Goal: Information Seeking & Learning: Check status

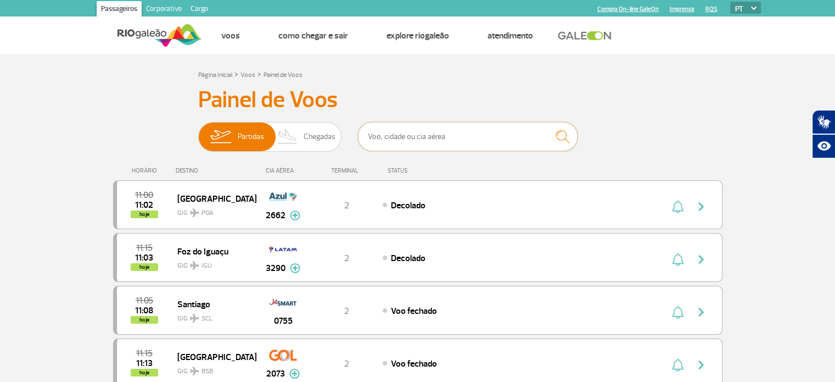
click at [479, 145] on input "text" at bounding box center [468, 136] width 220 height 29
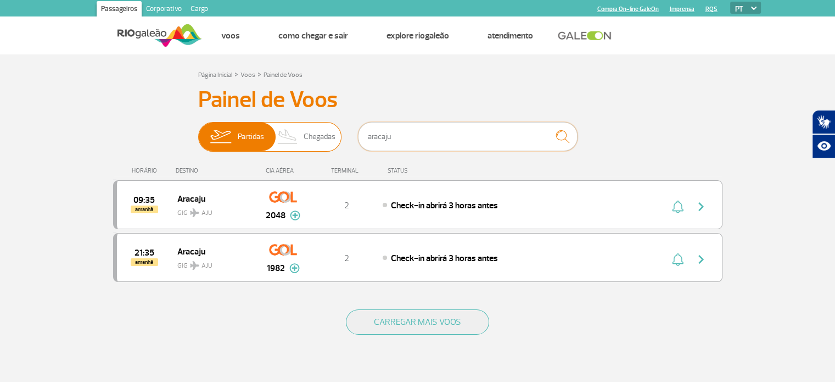
type input "aracaju"
click at [298, 142] on img at bounding box center [288, 136] width 32 height 29
click at [198, 131] on input "Partidas Chegadas" at bounding box center [198, 131] width 0 height 0
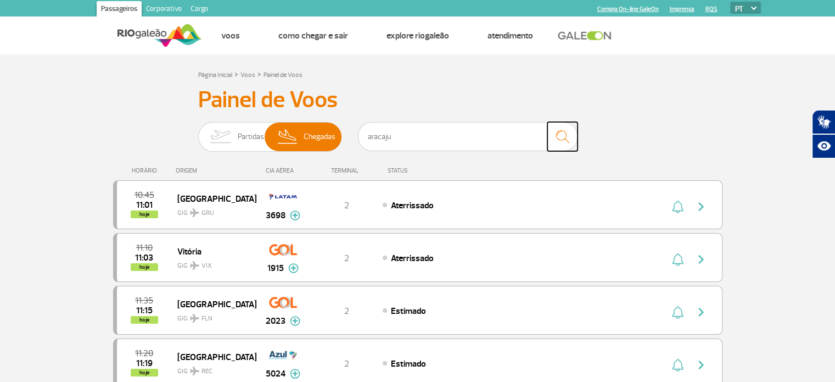
click at [564, 133] on img "submit" at bounding box center [563, 136] width 24 height 23
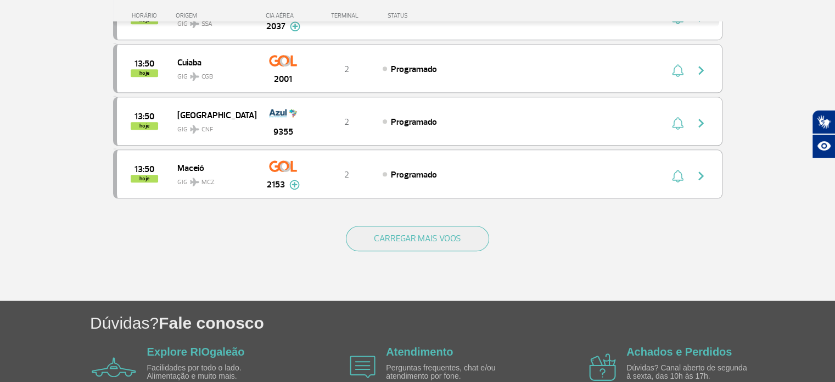
scroll to position [1043, 0]
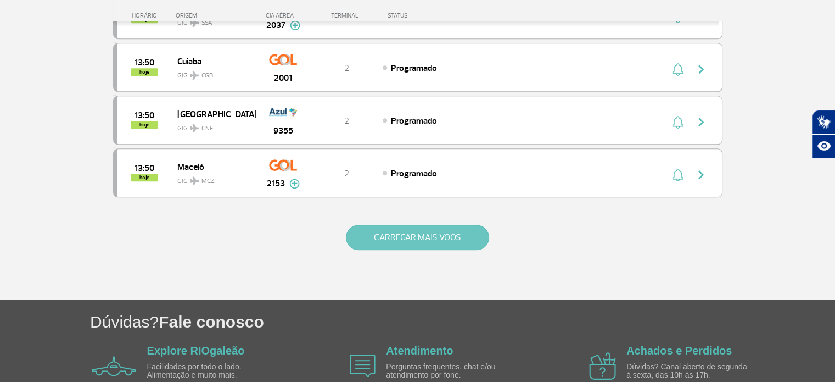
click at [392, 233] on button "CARREGAR MAIS VOOS" at bounding box center [417, 237] width 143 height 25
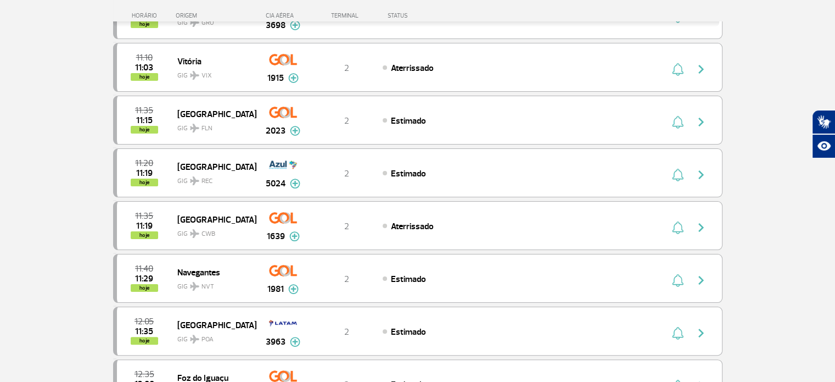
scroll to position [0, 0]
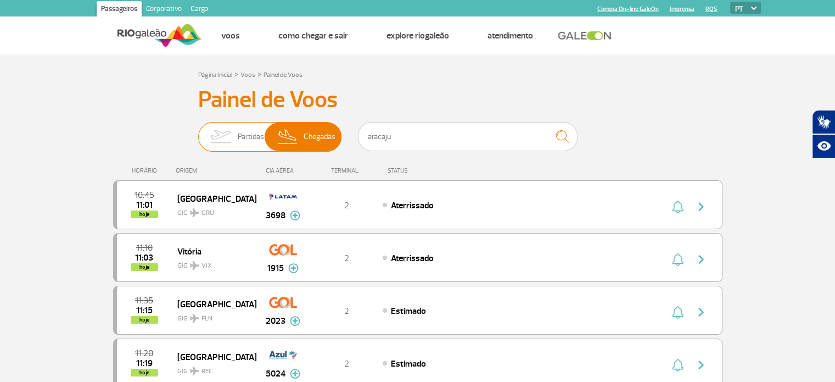
click at [238, 142] on span "Partidas" at bounding box center [251, 136] width 26 height 29
click at [198, 131] on input "Partidas Chegadas" at bounding box center [198, 131] width 0 height 0
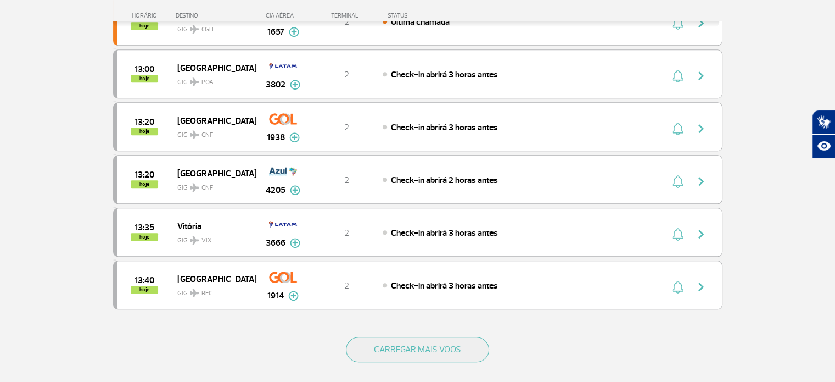
scroll to position [933, 0]
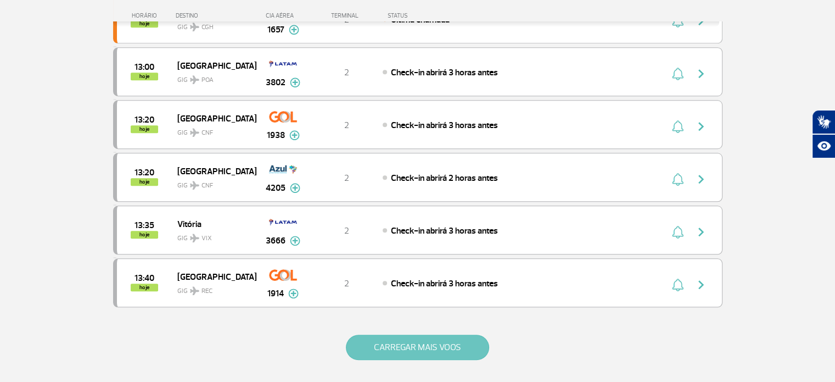
click at [423, 337] on button "CARREGAR MAIS VOOS" at bounding box center [417, 346] width 143 height 25
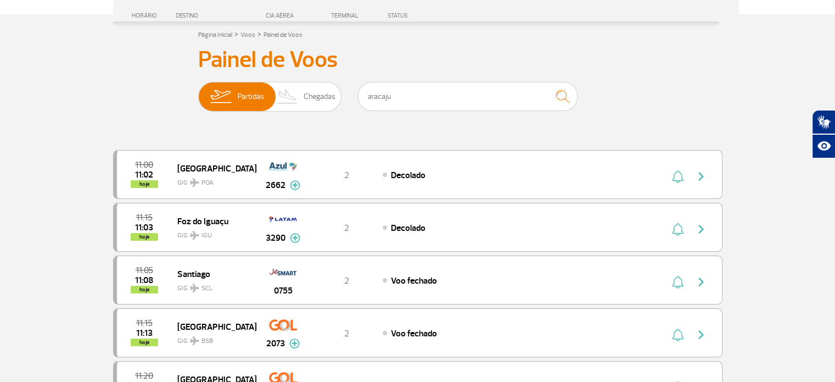
scroll to position [0, 0]
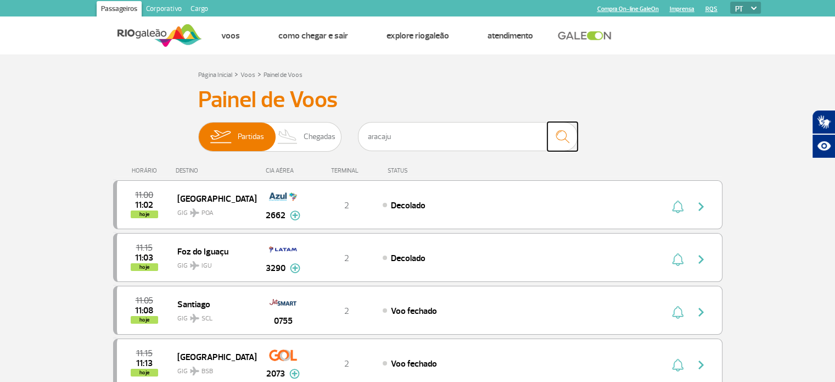
click at [566, 137] on img "submit" at bounding box center [563, 136] width 24 height 23
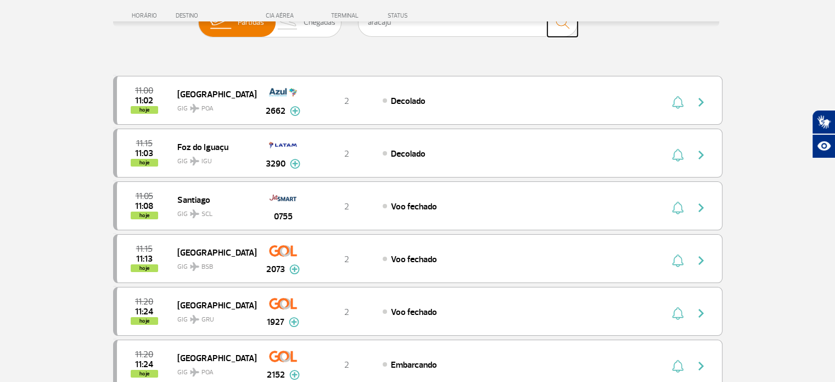
scroll to position [110, 0]
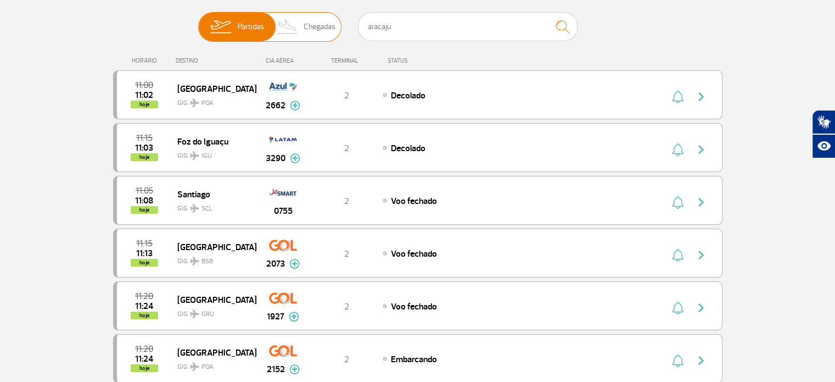
click at [315, 26] on span "Chegadas" at bounding box center [320, 27] width 32 height 29
click at [198, 21] on input "Partidas Chegadas" at bounding box center [198, 21] width 0 height 0
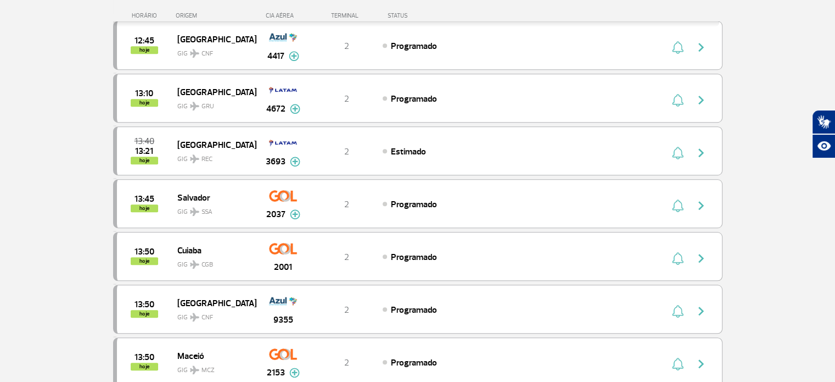
scroll to position [933, 0]
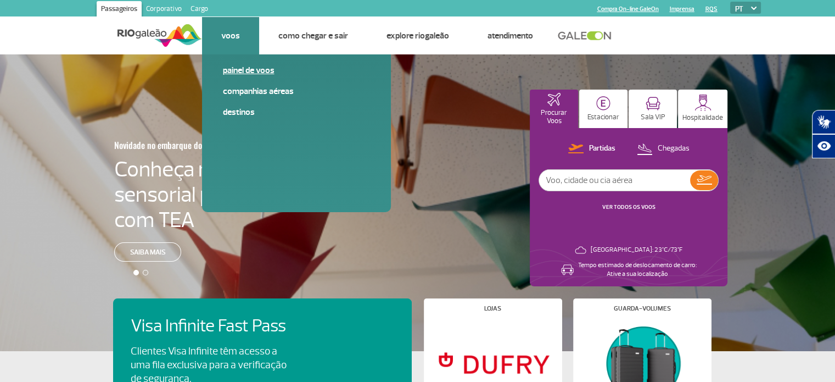
click at [234, 68] on link "Painel de voos" at bounding box center [296, 70] width 147 height 12
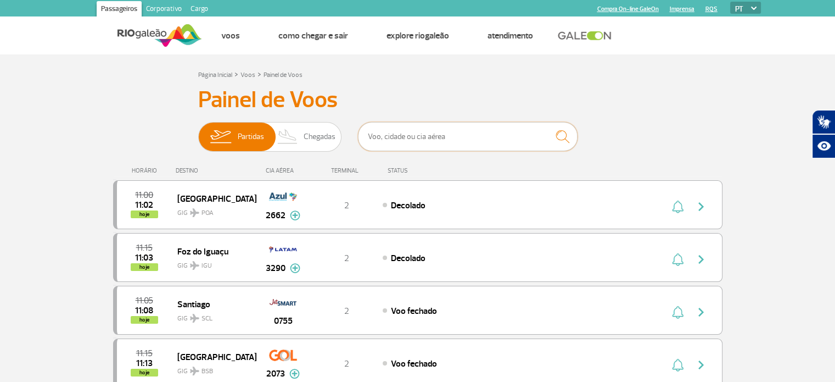
click at [459, 139] on input "text" at bounding box center [468, 136] width 220 height 29
type input "Aracaju"
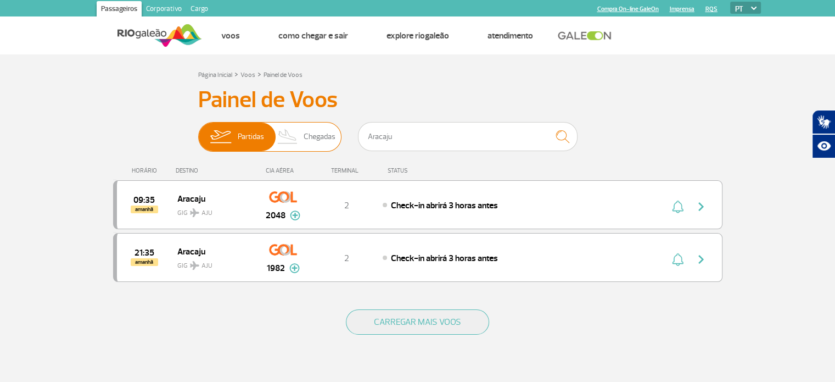
click at [312, 140] on span "Chegadas" at bounding box center [320, 136] width 32 height 29
click at [198, 131] on input "Partidas Chegadas" at bounding box center [198, 131] width 0 height 0
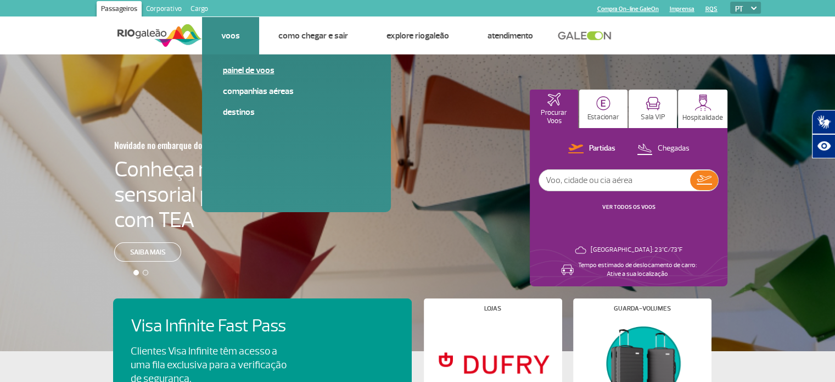
click at [235, 68] on link "Painel de voos" at bounding box center [296, 70] width 147 height 12
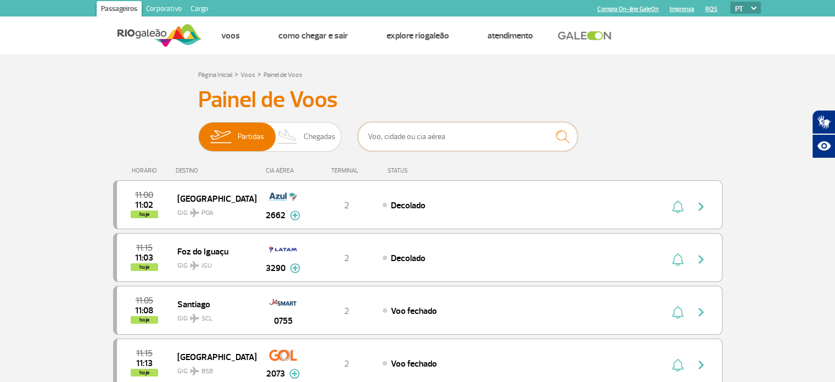
click at [463, 141] on input "text" at bounding box center [468, 136] width 220 height 29
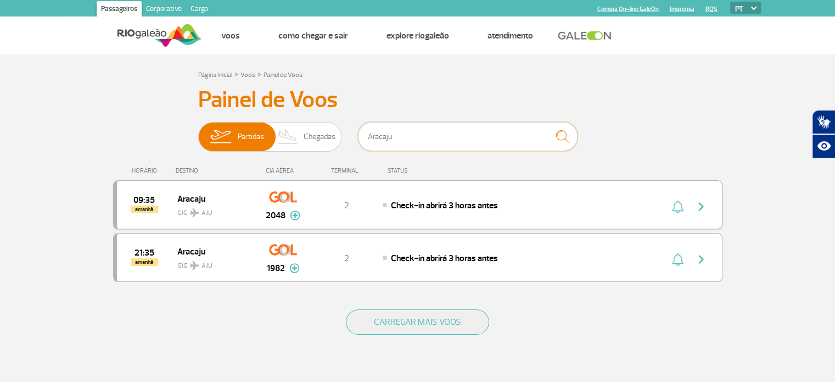
type input "Aracaju"
click at [189, 197] on span "Aracaju" at bounding box center [212, 198] width 70 height 14
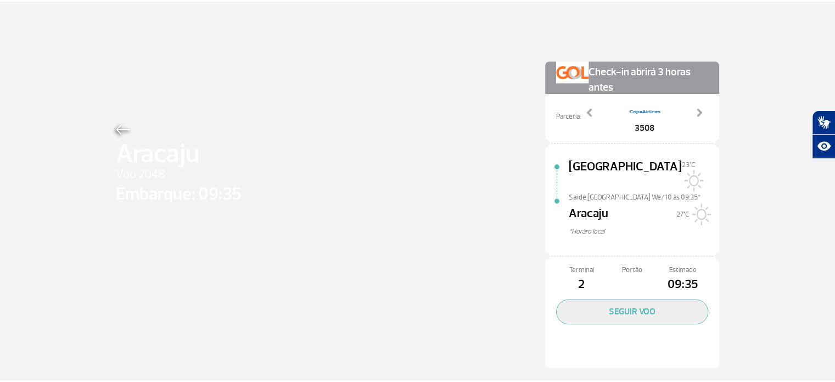
scroll to position [2, 0]
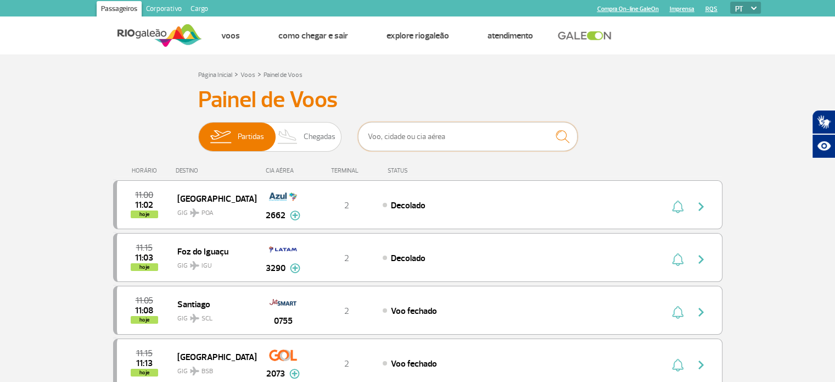
click at [449, 136] on input "text" at bounding box center [468, 136] width 220 height 29
type input "Aracaju"
click at [565, 138] on img "submit" at bounding box center [563, 136] width 24 height 23
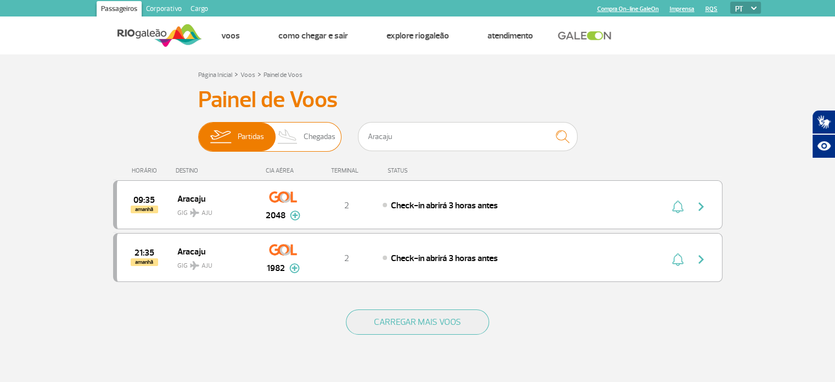
click at [293, 139] on img at bounding box center [288, 136] width 32 height 29
click at [198, 131] on input "Partidas Chegadas" at bounding box center [198, 131] width 0 height 0
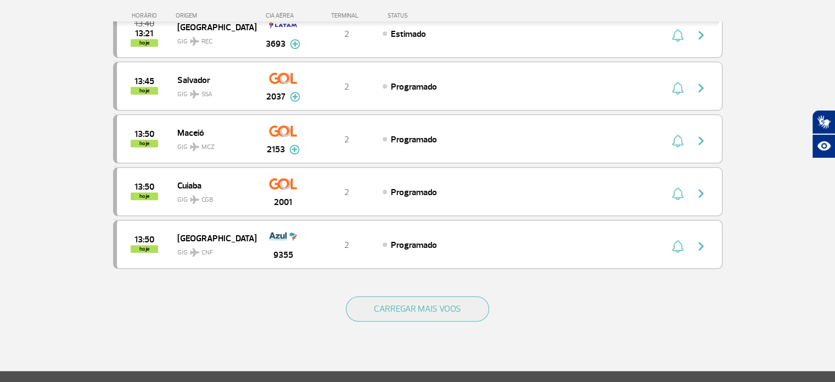
scroll to position [988, 0]
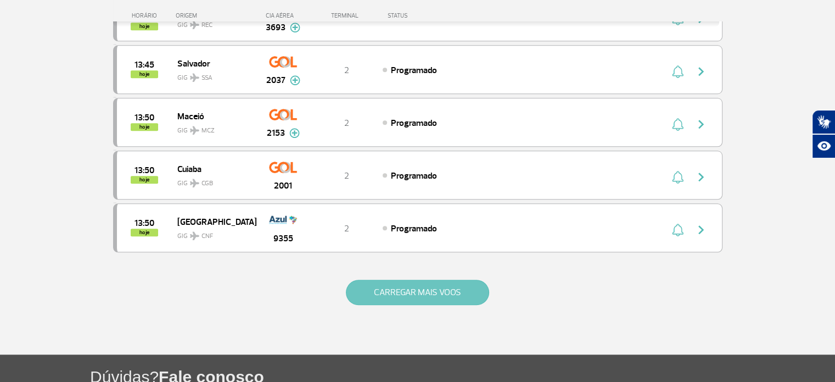
click at [442, 283] on button "CARREGAR MAIS VOOS" at bounding box center [417, 291] width 143 height 25
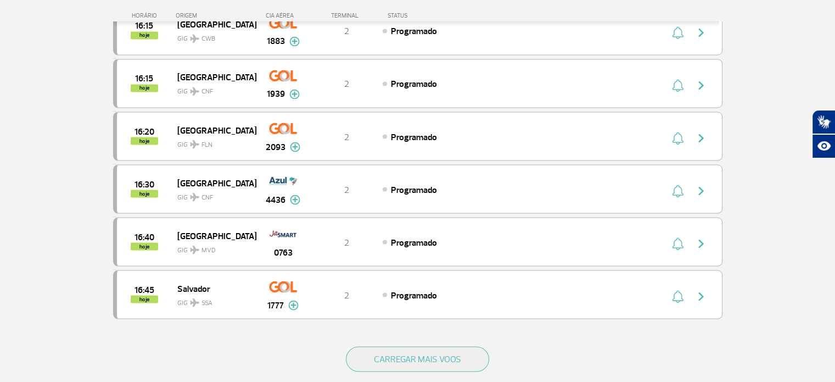
scroll to position [1976, 0]
